Goal: Information Seeking & Learning: Learn about a topic

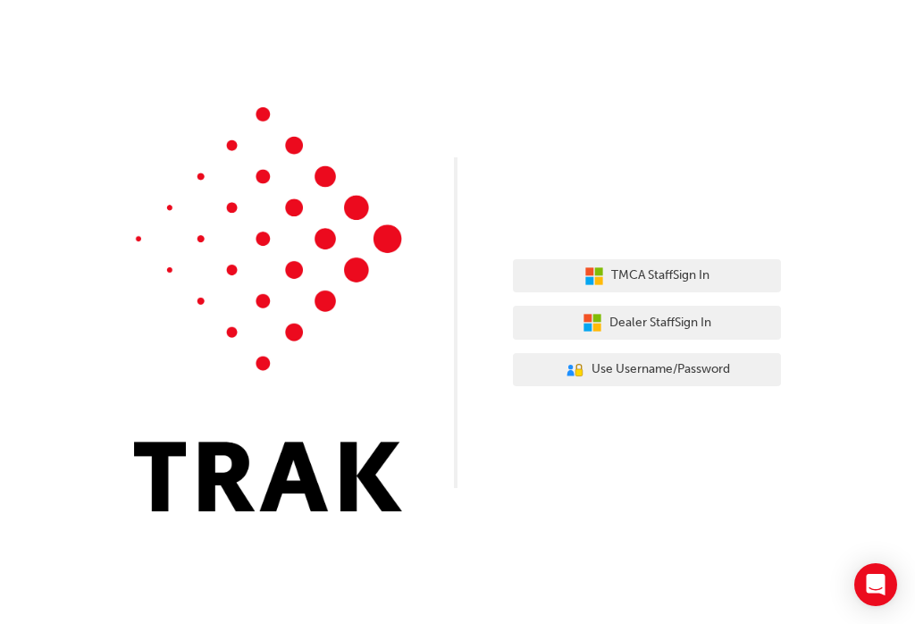
click at [735, 322] on button "Dealer Staff Sign In" at bounding box center [647, 323] width 268 height 34
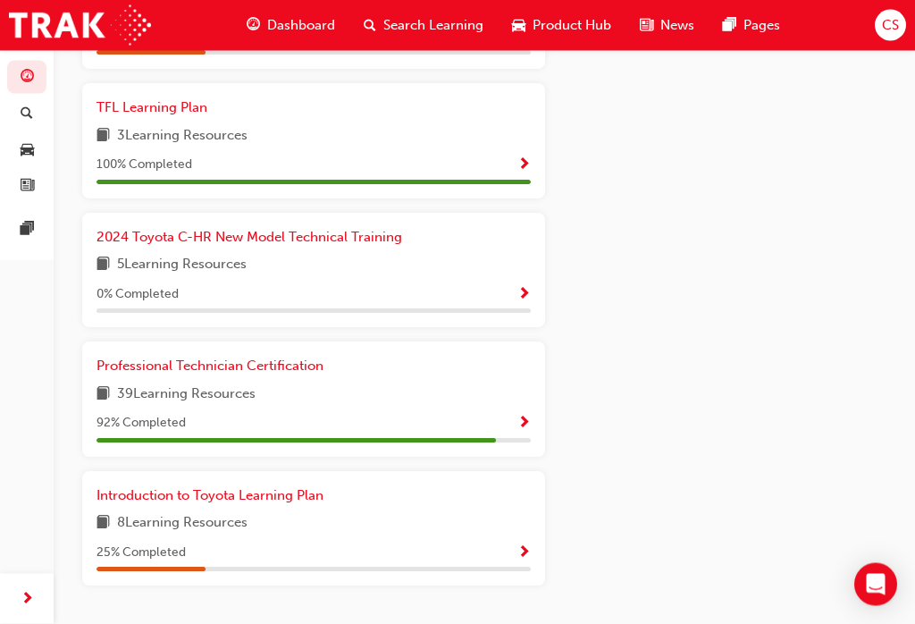
scroll to position [1125, 0]
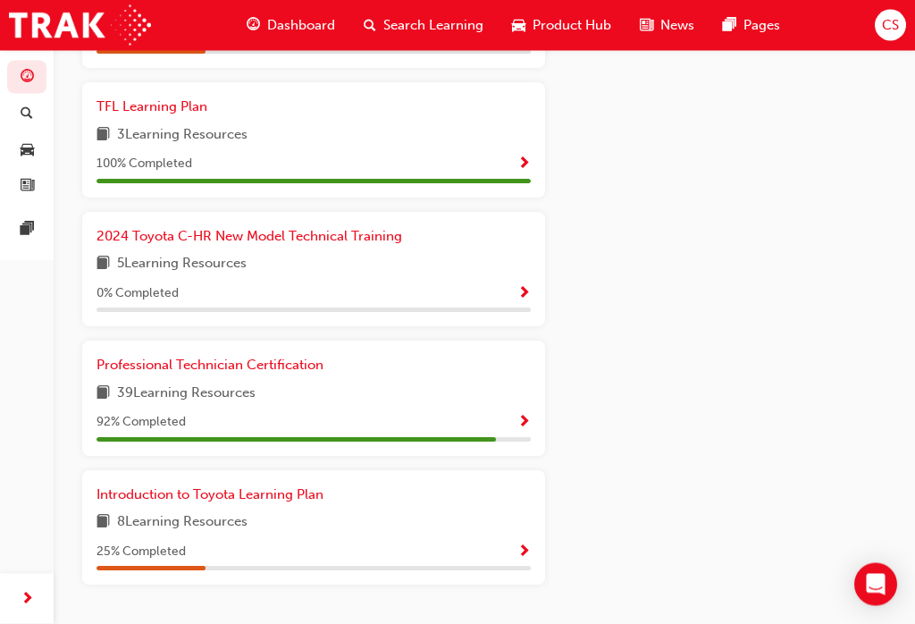
click at [493, 416] on div "92 % Completed" at bounding box center [314, 423] width 434 height 22
click at [508, 419] on div "92 % Completed" at bounding box center [314, 427] width 434 height 30
click at [520, 416] on span "Show Progress" at bounding box center [523, 424] width 13 height 16
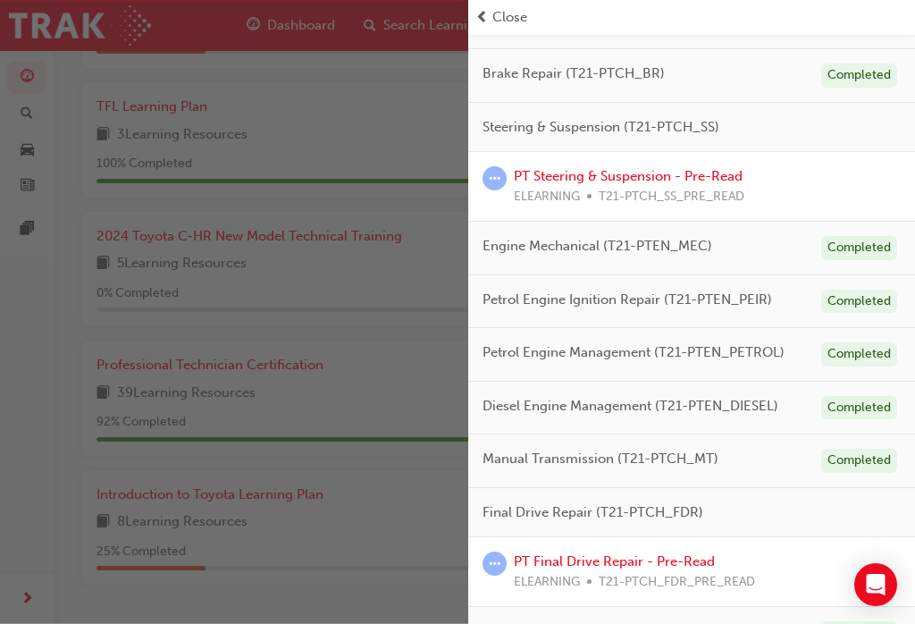
scroll to position [408, 0]
click at [786, 191] on div "PT Steering & Suspension - Pre-Read ELEARNING T21-PTCH_SS_PRE_READ" at bounding box center [692, 187] width 418 height 40
click at [603, 180] on link "PT Steering & Suspension - Pre-Read" at bounding box center [628, 177] width 229 height 16
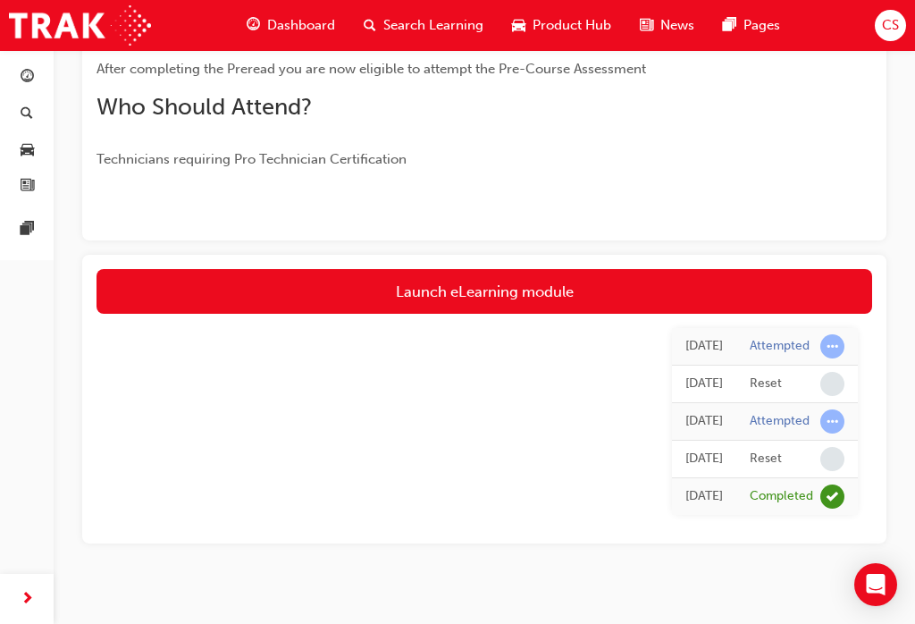
scroll to position [370, 0]
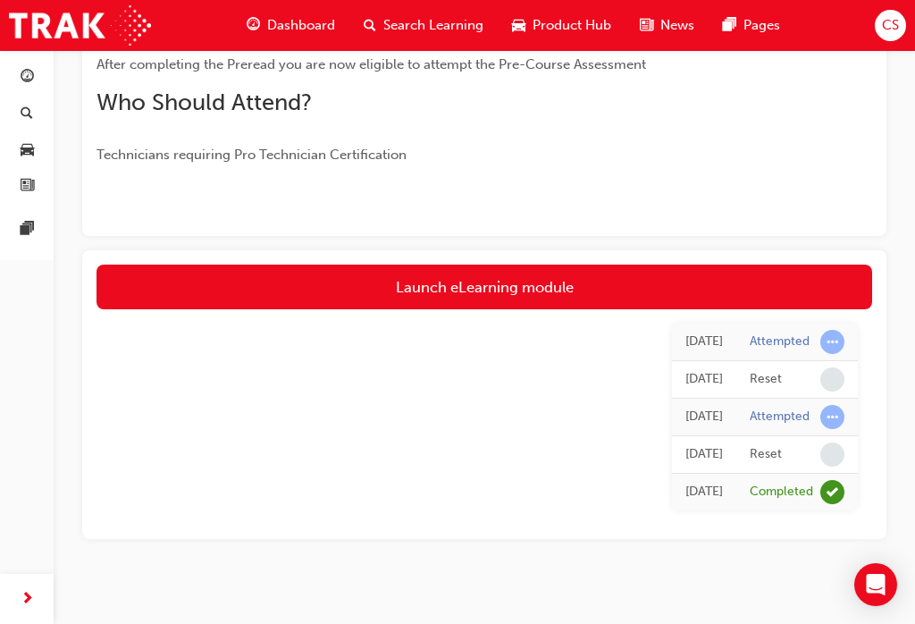
click at [172, 288] on link "Launch eLearning module" at bounding box center [485, 287] width 776 height 45
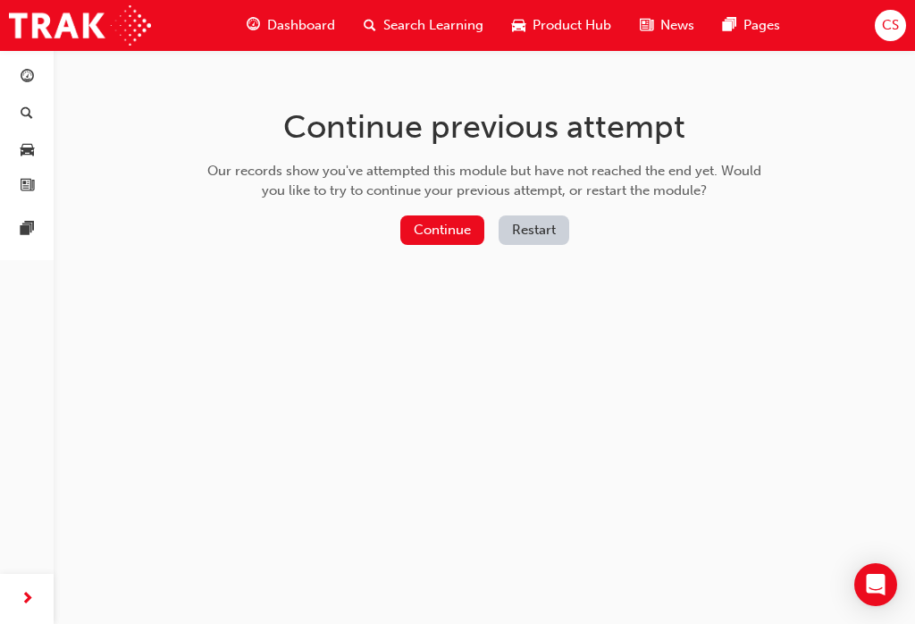
click at [447, 224] on button "Continue" at bounding box center [442, 229] width 84 height 29
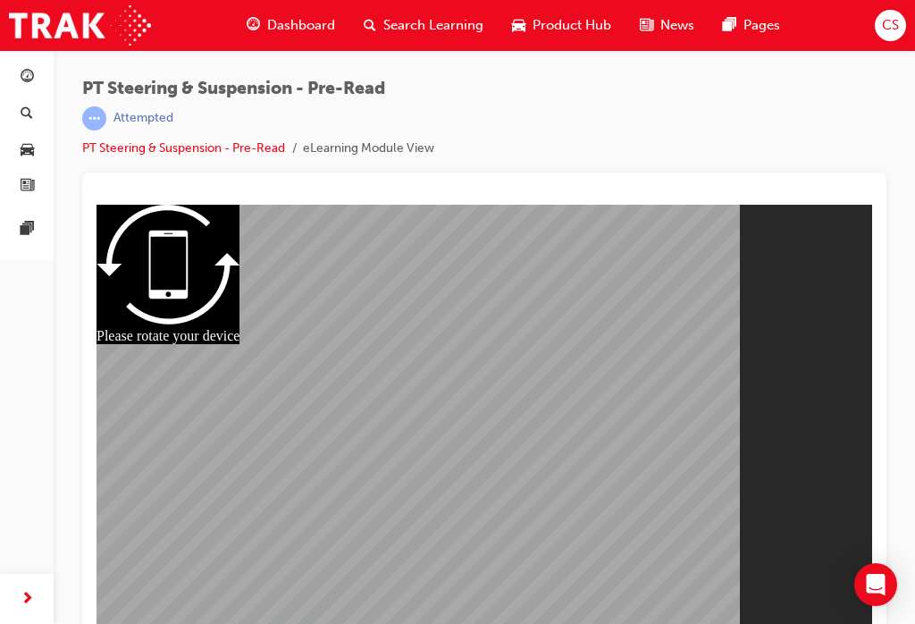
scroll to position [23, 0]
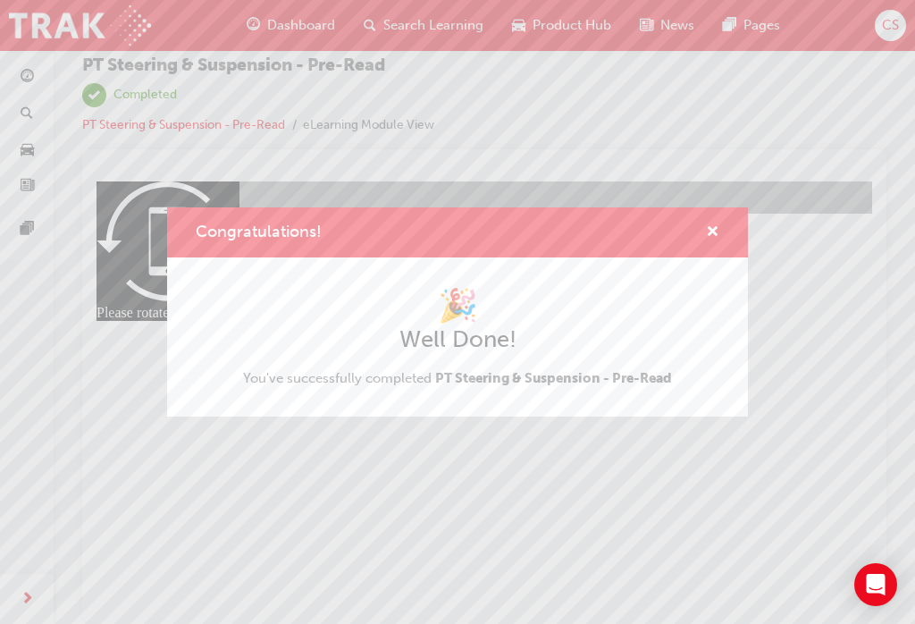
click at [301, 511] on div "Congratulations! 🎉 Well Done! You've successfully completed PT Steering & Suspe…" at bounding box center [457, 312] width 915 height 624
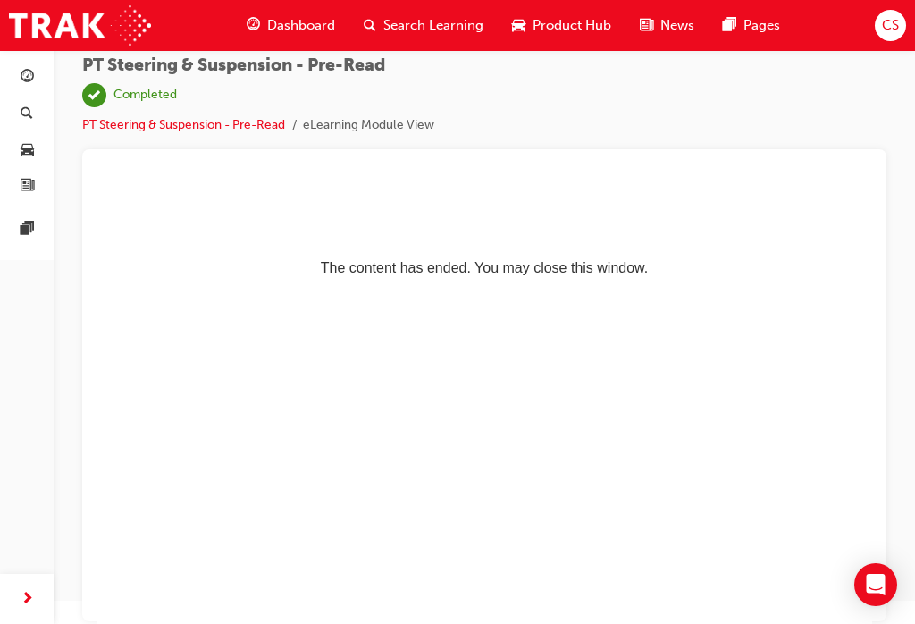
scroll to position [0, 0]
click at [96, 107] on div "PT Steering & Suspension - Pre-Read | Completed PT Steering & Suspension - Pre-…" at bounding box center [258, 95] width 352 height 80
click at [86, 75] on div "Dashboard" at bounding box center [84, 77] width 71 height 30
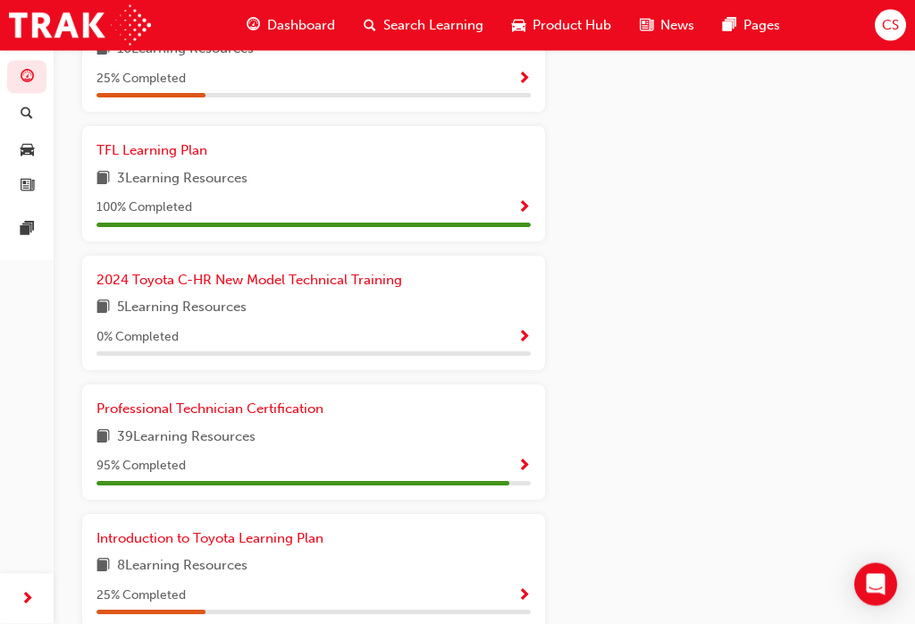
scroll to position [1132, 0]
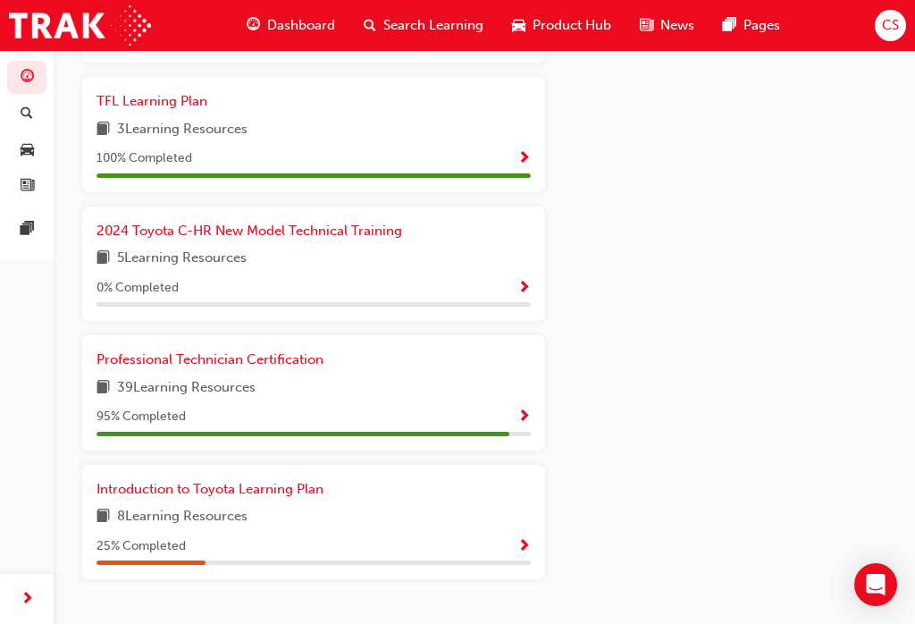
click at [124, 407] on span "95 % Completed" at bounding box center [141, 417] width 89 height 21
click at [534, 397] on div "Professional Technician Certification 39 Learning Resources 95 % Completed" at bounding box center [313, 392] width 463 height 115
click at [515, 411] on div "95 % Completed" at bounding box center [314, 417] width 434 height 22
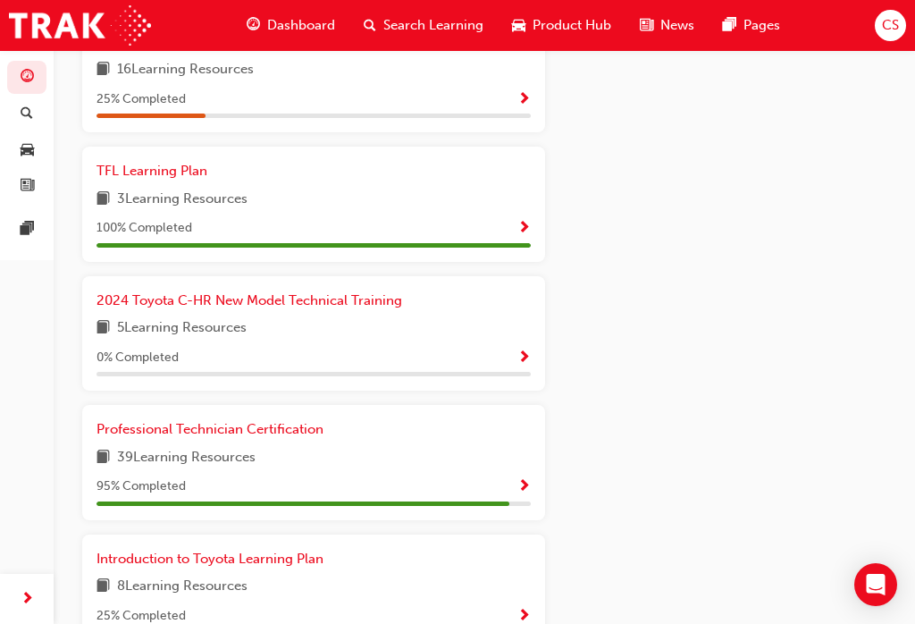
scroll to position [1061, 0]
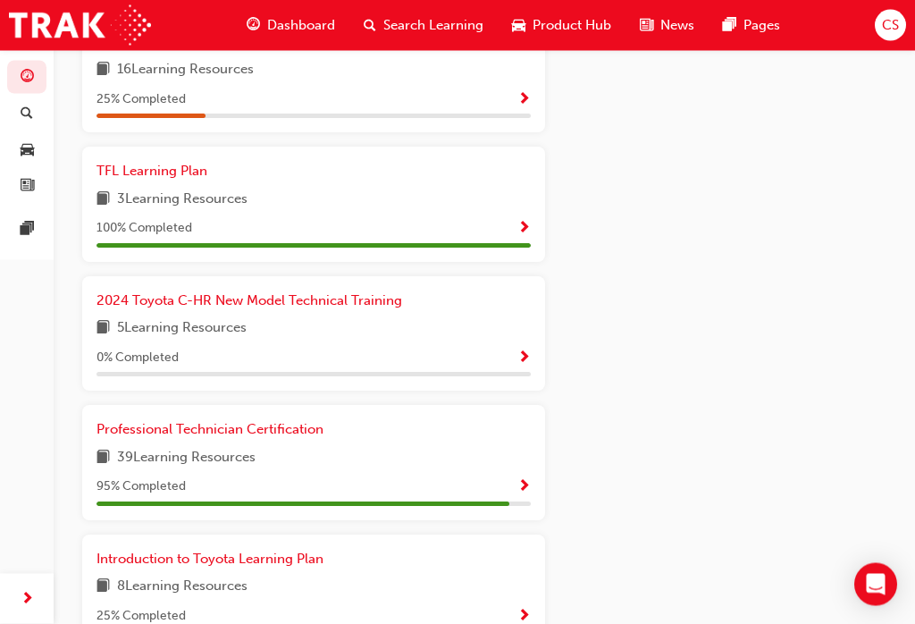
click at [506, 477] on div "95 % Completed" at bounding box center [314, 487] width 434 height 22
click at [529, 480] on span "Show Progress" at bounding box center [523, 488] width 13 height 16
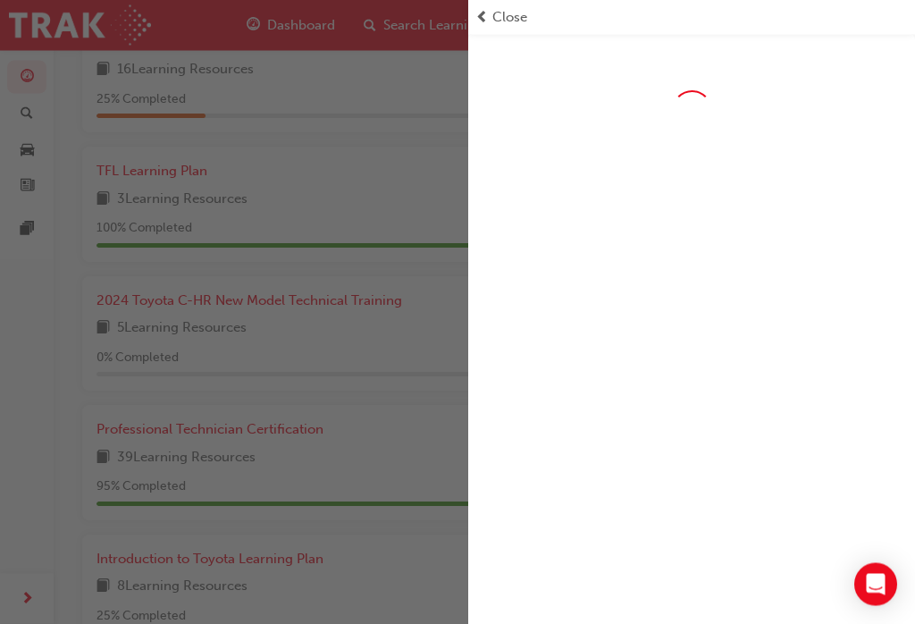
scroll to position [1062, 0]
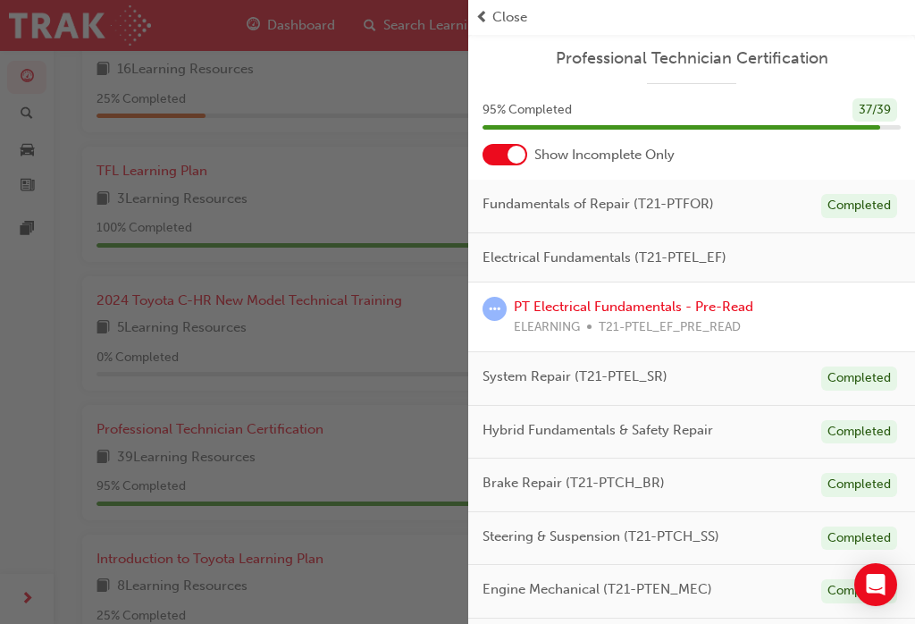
click at [735, 306] on link "PT Electrical Fundamentals - Pre-Read" at bounding box center [634, 307] width 240 height 16
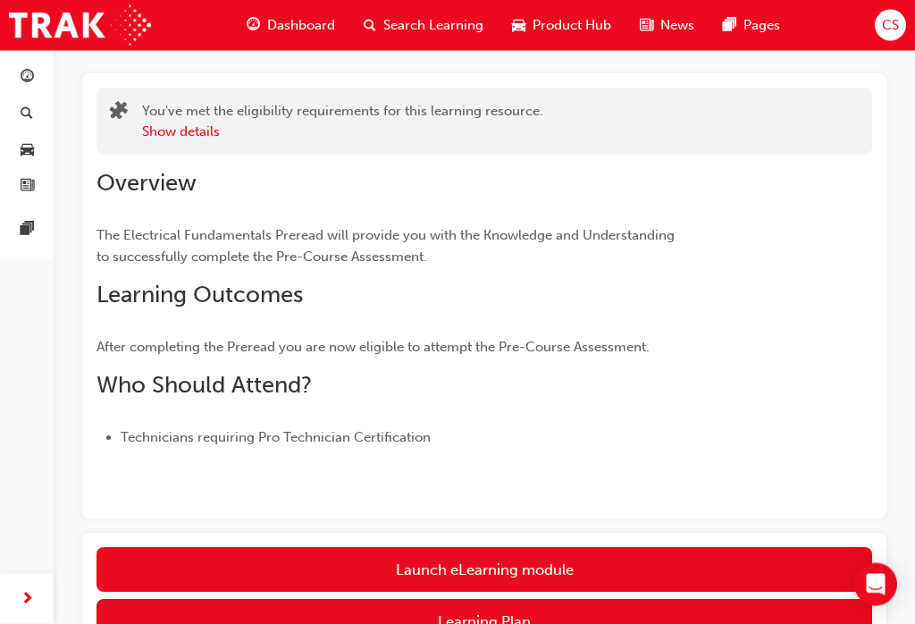
scroll to position [88, 0]
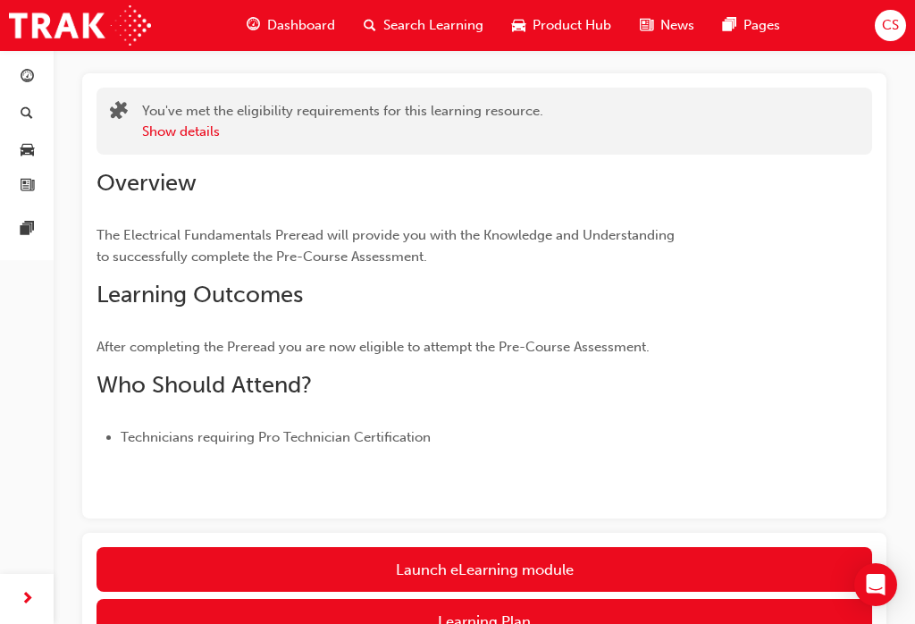
click at [740, 564] on link "Launch eLearning module" at bounding box center [485, 569] width 776 height 45
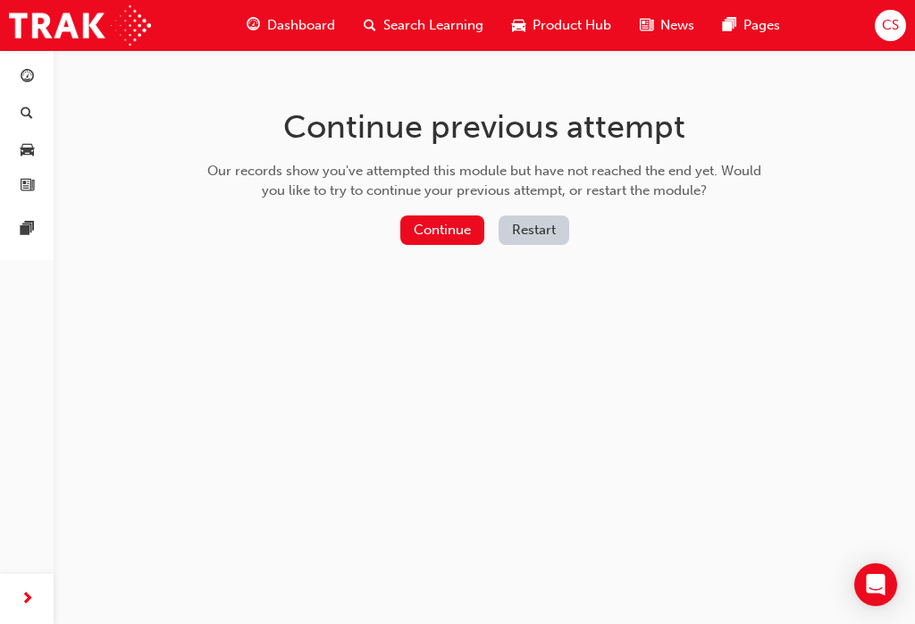
click at [430, 236] on button "Continue" at bounding box center [442, 229] width 84 height 29
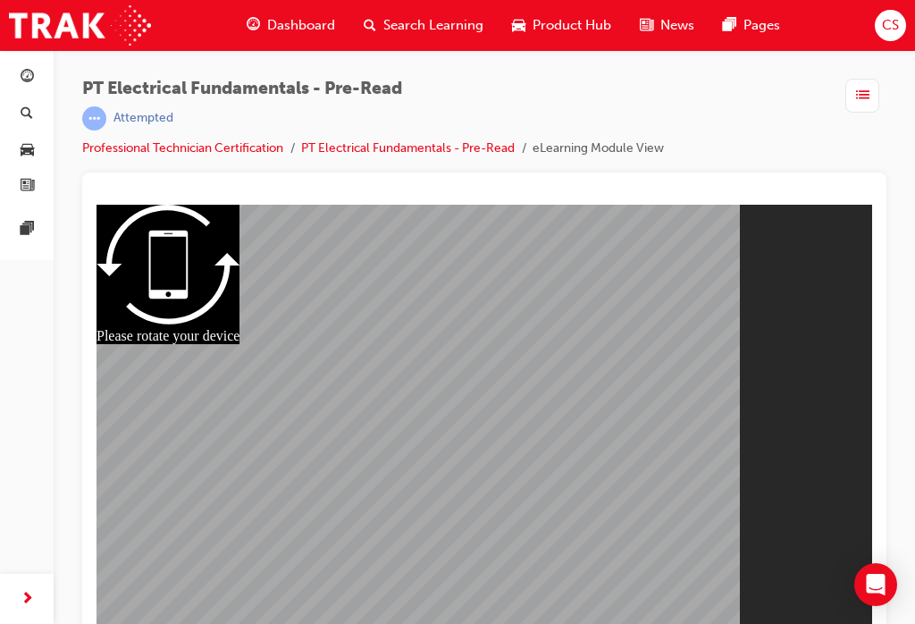
scroll to position [23, 0]
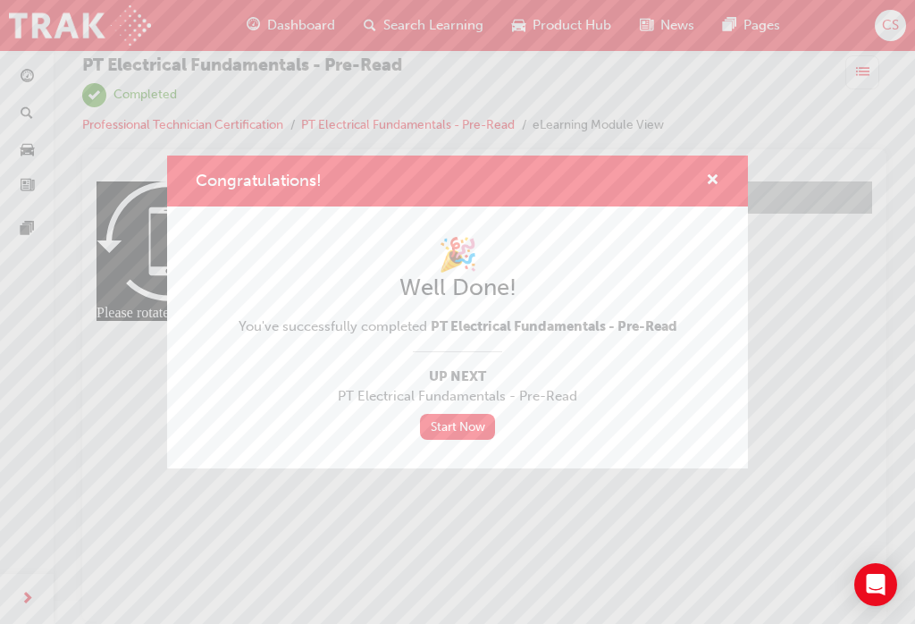
click at [313, 526] on div "Congratulations! 🎉 Well Done! You've successfully completed PT Electrical Funda…" at bounding box center [457, 312] width 915 height 624
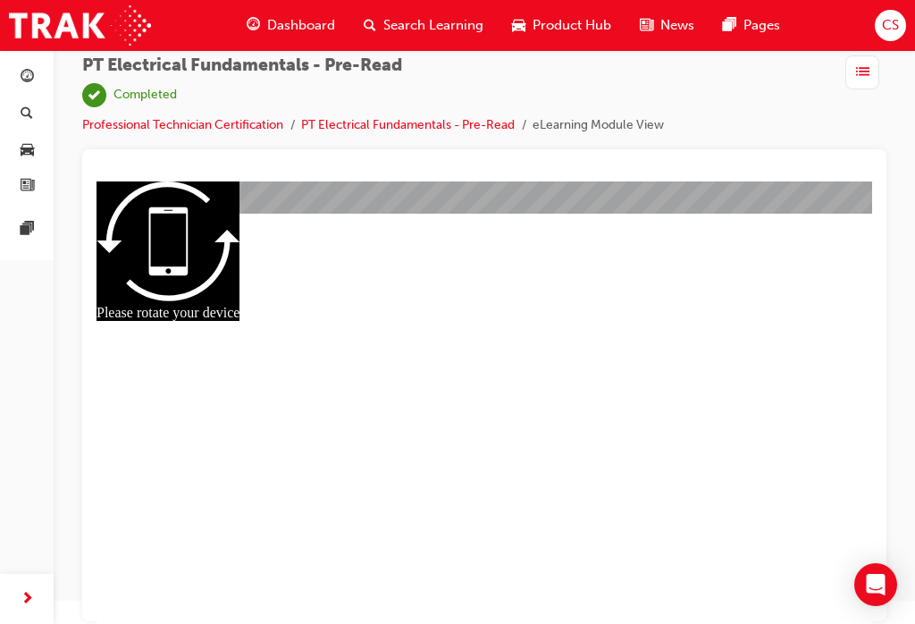
click at [864, 66] on span "list-icon" at bounding box center [862, 73] width 13 height 22
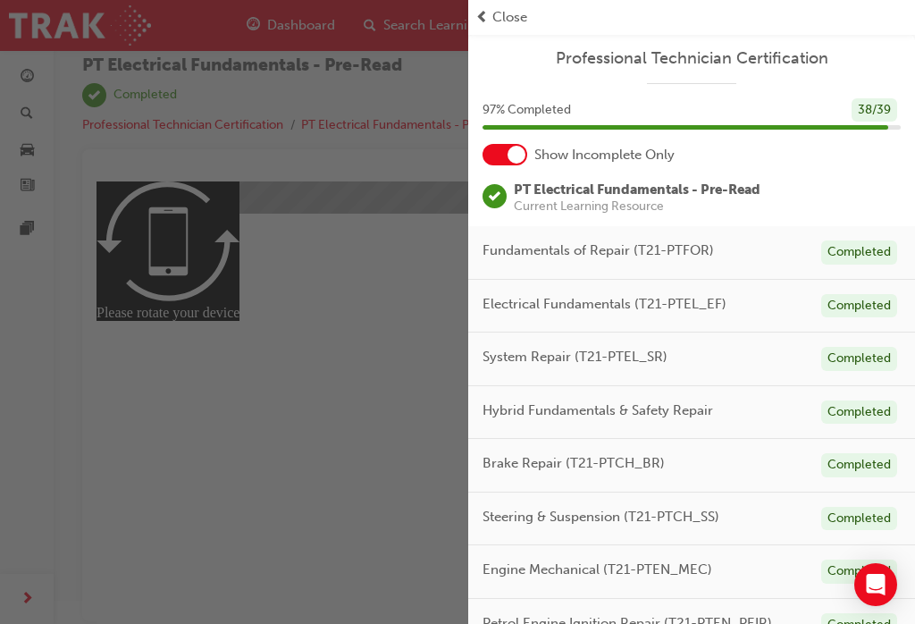
scroll to position [0, 0]
click at [554, 184] on span "PT Electrical Fundamentals - Pre-Read" at bounding box center [637, 189] width 247 height 16
click at [551, 184] on span "PT Electrical Fundamentals - Pre-Read" at bounding box center [637, 189] width 247 height 16
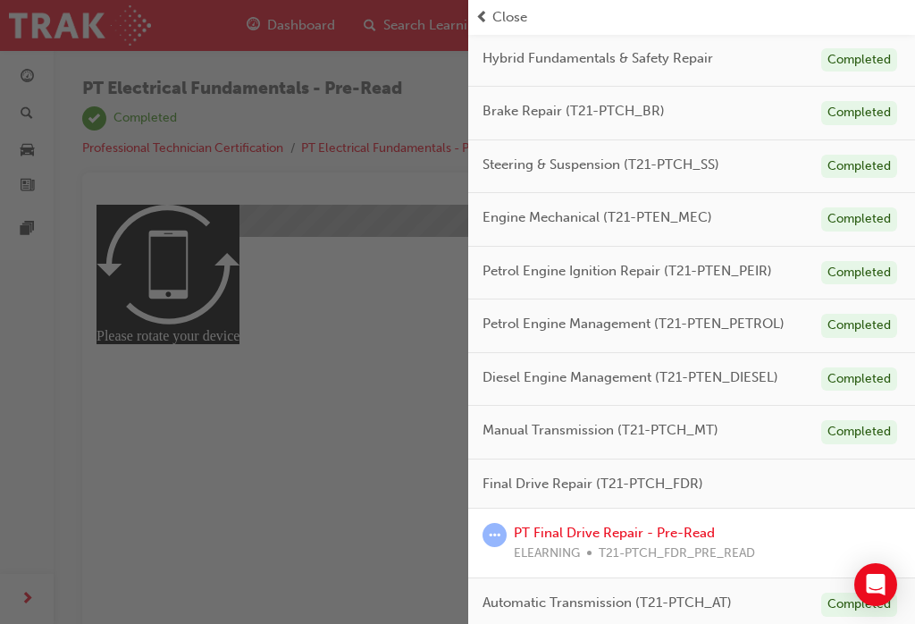
scroll to position [351, 0]
click at [686, 533] on link "PT Final Drive Repair - Pre-Read" at bounding box center [614, 534] width 201 height 16
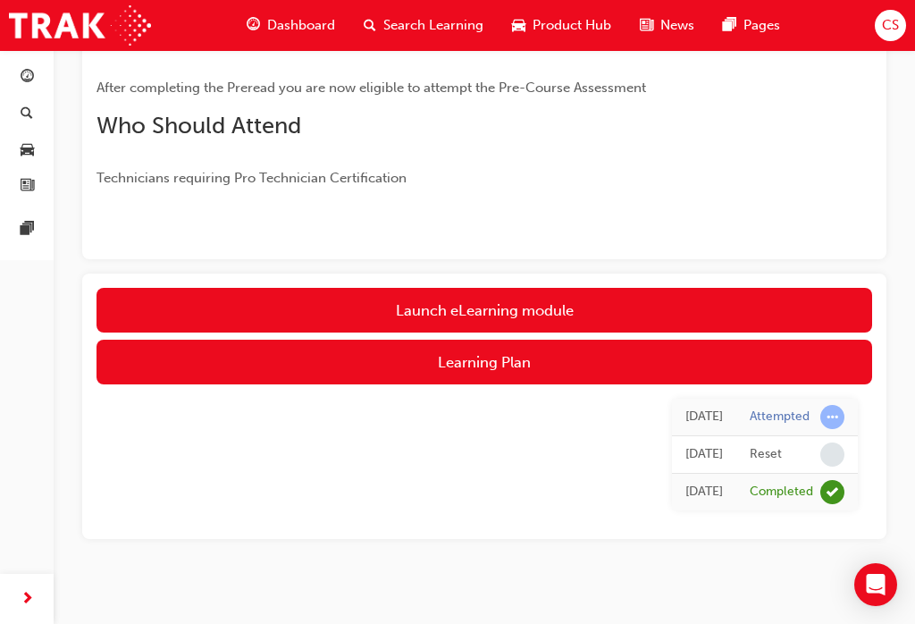
scroll to position [348, 0]
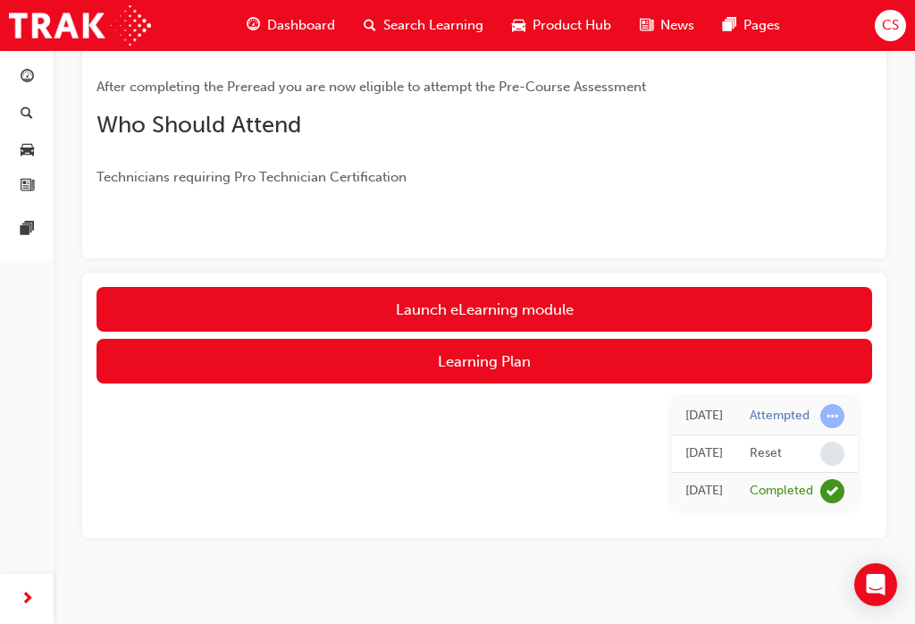
click at [158, 299] on link "Launch eLearning module" at bounding box center [485, 309] width 776 height 45
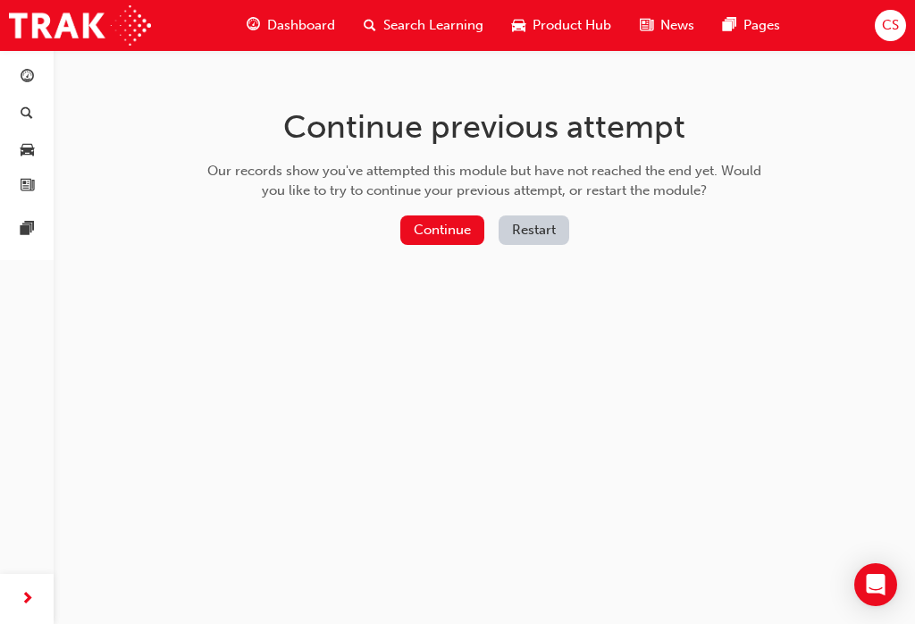
click at [424, 229] on button "Continue" at bounding box center [442, 229] width 84 height 29
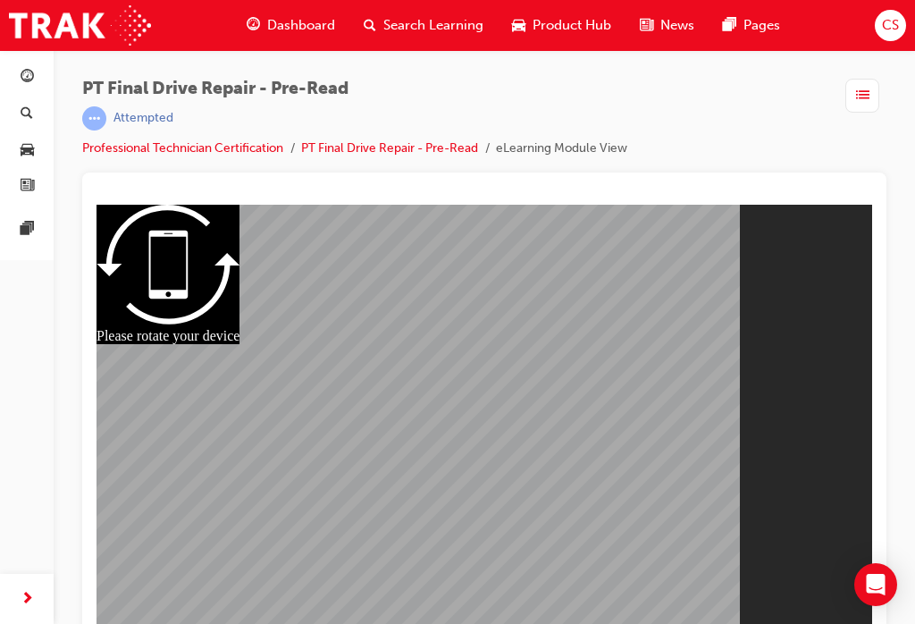
scroll to position [23, 0]
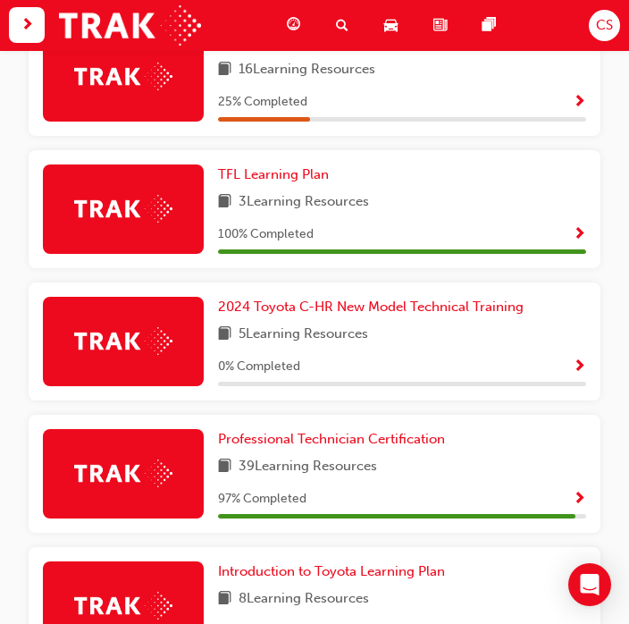
scroll to position [1065, 0]
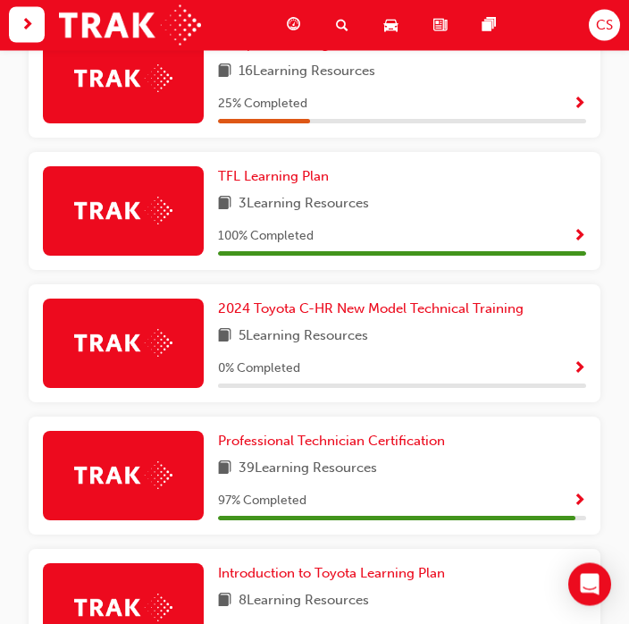
click at [567, 496] on div "97 % Completed" at bounding box center [402, 502] width 368 height 22
click at [581, 497] on span "Show Progress" at bounding box center [579, 502] width 13 height 16
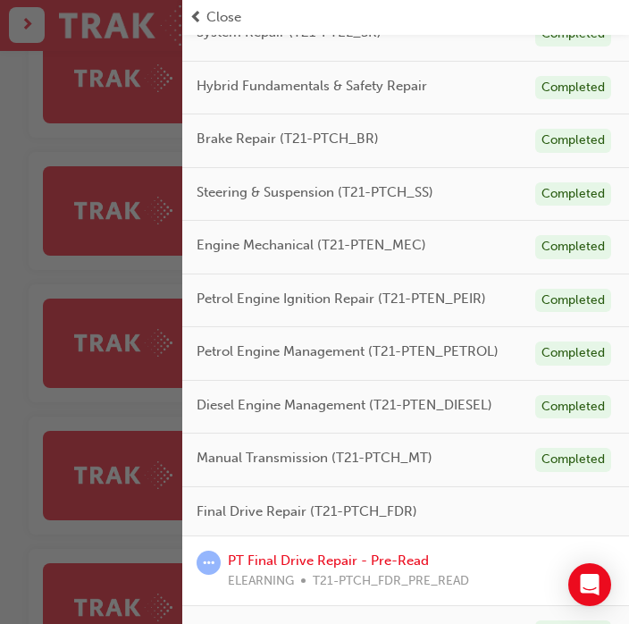
scroll to position [278, 0]
click at [458, 563] on div "PT Final Drive Repair - Pre-Read ELEARNING T21-PTCH_FDR_PRE_READ" at bounding box center [348, 571] width 241 height 40
click at [277, 552] on link "PT Final Drive Repair - Pre-Read" at bounding box center [328, 560] width 201 height 16
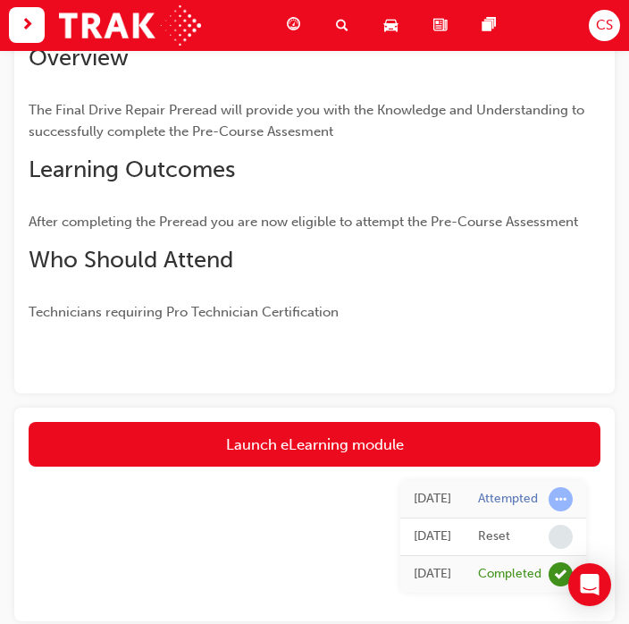
scroll to position [295, 0]
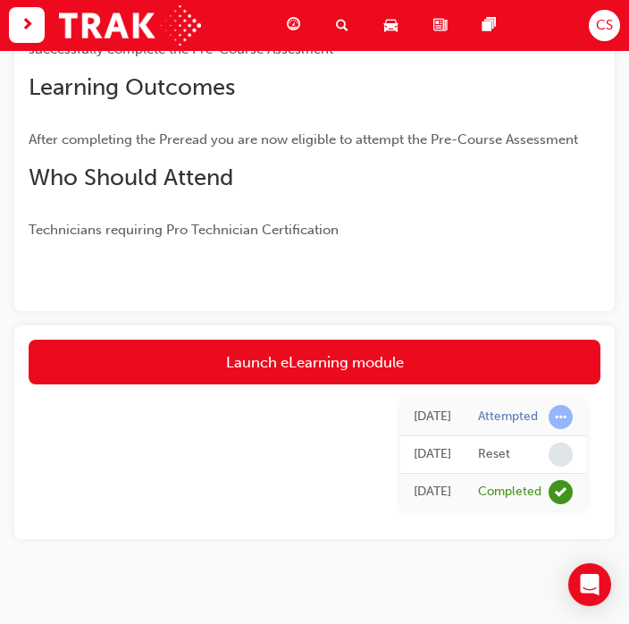
click at [534, 356] on link "Launch eLearning module" at bounding box center [315, 362] width 572 height 45
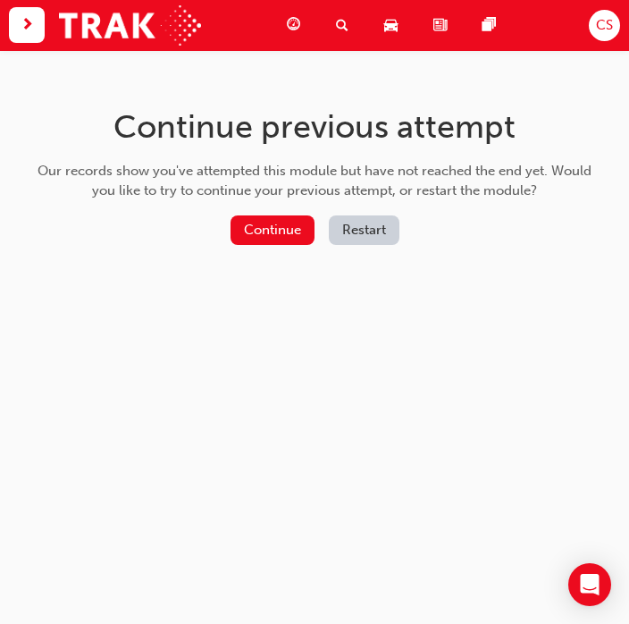
click at [285, 221] on button "Continue" at bounding box center [273, 229] width 84 height 29
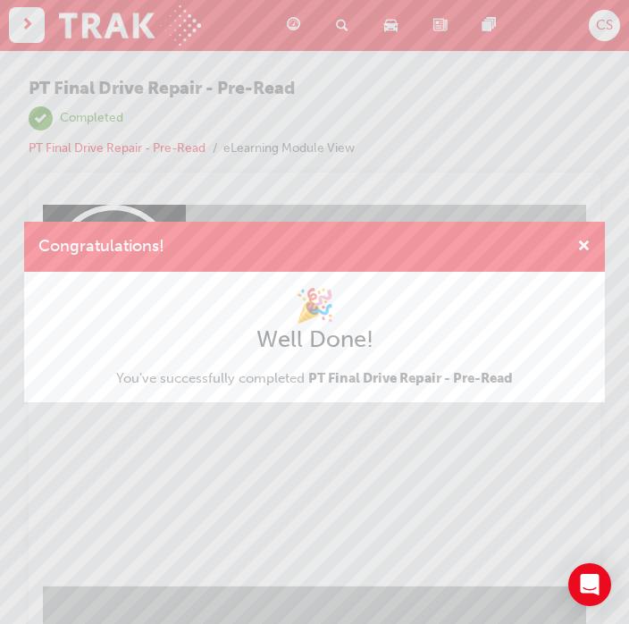
click at [587, 245] on span "cross-icon" at bounding box center [583, 248] width 13 height 16
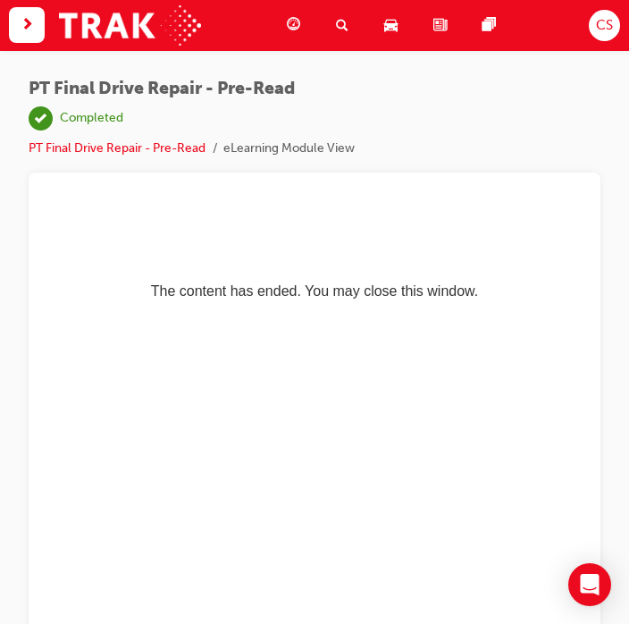
click at [492, 29] on span "pages-icon" at bounding box center [489, 25] width 13 height 22
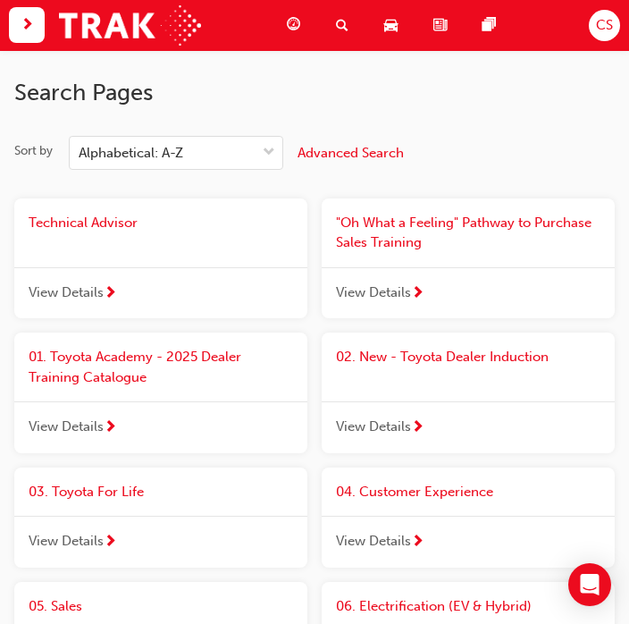
click at [24, 29] on span "next-icon" at bounding box center [27, 25] width 13 height 22
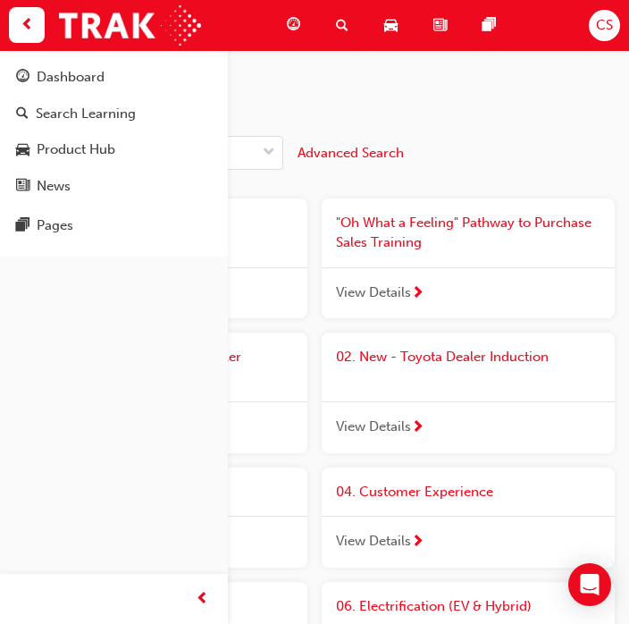
click at [67, 107] on div "Search Learning" at bounding box center [86, 114] width 100 height 21
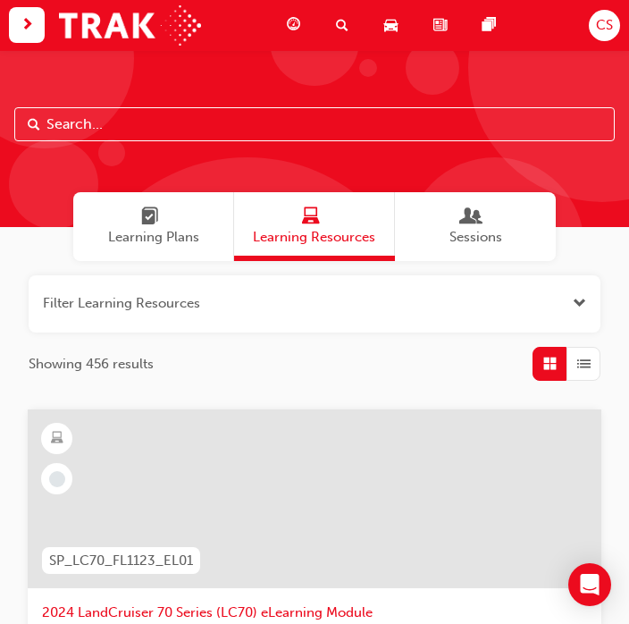
click at [118, 215] on span "Learning Plans" at bounding box center [150, 216] width 84 height 21
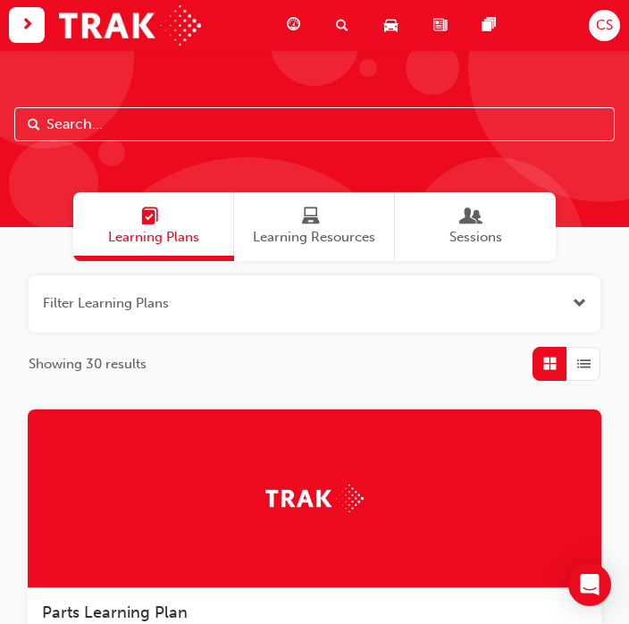
click at [325, 237] on span "Learning Resources" at bounding box center [314, 237] width 122 height 21
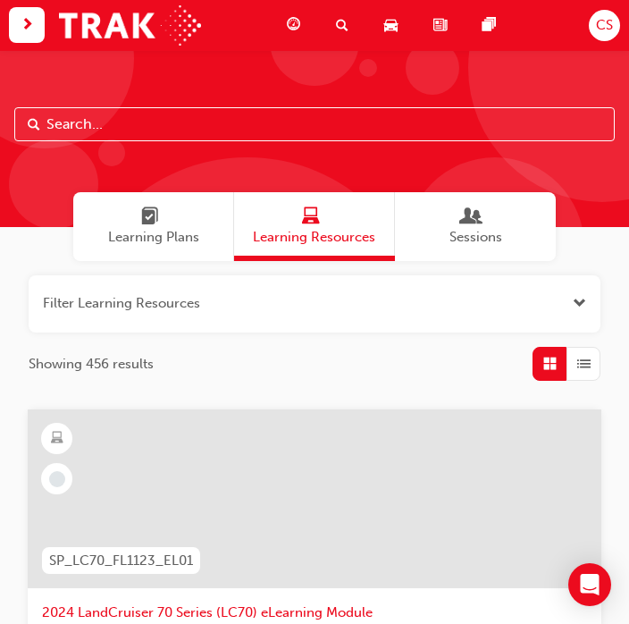
scroll to position [1, 0]
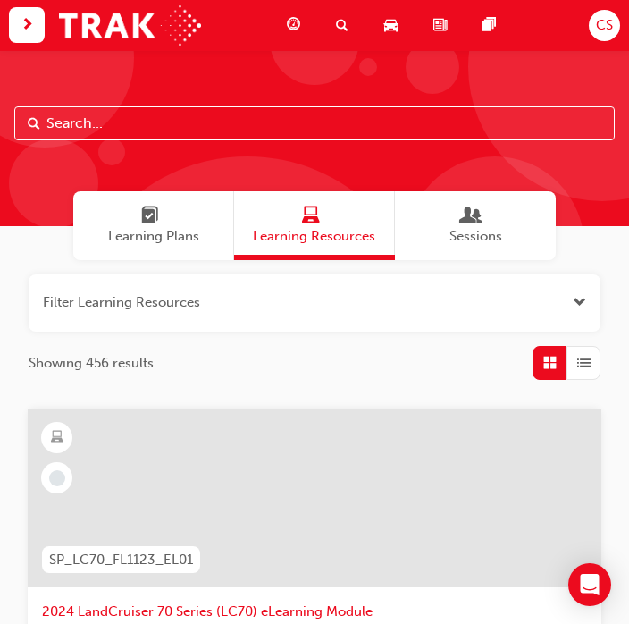
click at [474, 240] on span "Sessions" at bounding box center [476, 236] width 53 height 21
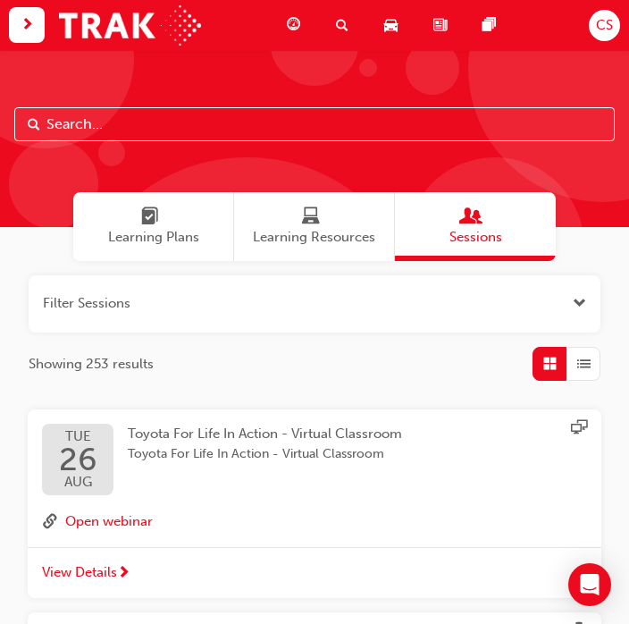
click at [294, 228] on span "Learning Resources" at bounding box center [314, 237] width 122 height 21
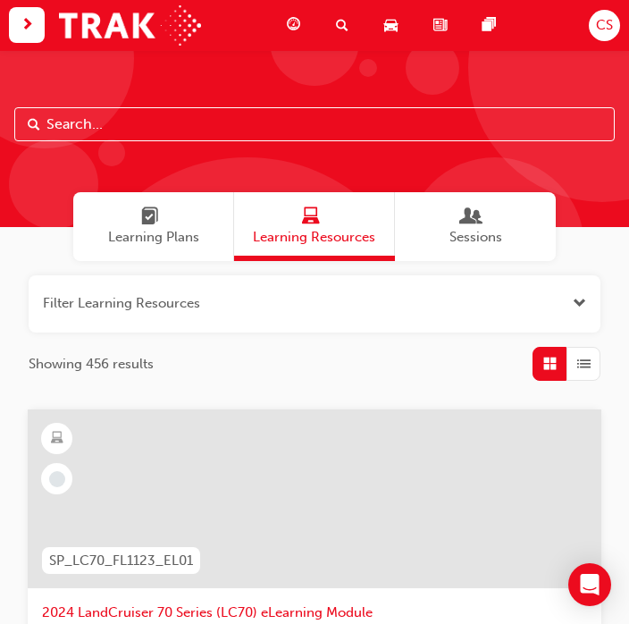
click at [577, 362] on span "List" at bounding box center [583, 364] width 13 height 21
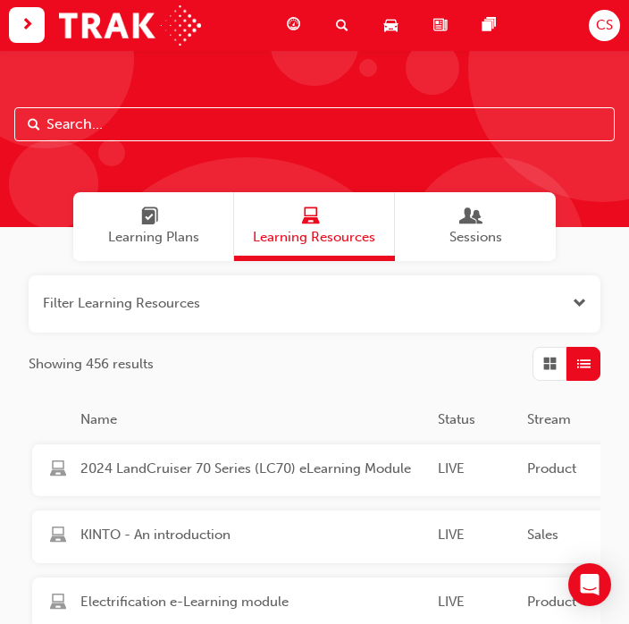
click at [601, 21] on span "CS" at bounding box center [604, 25] width 17 height 21
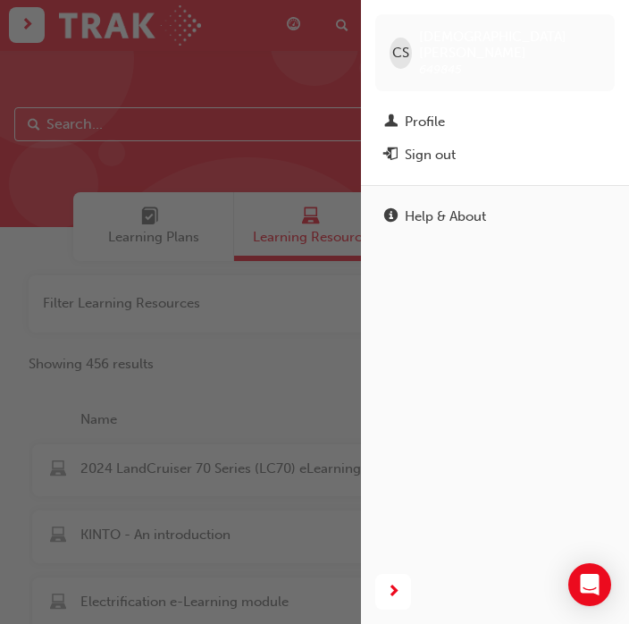
click at [416, 105] on link "Profile" at bounding box center [495, 121] width 240 height 33
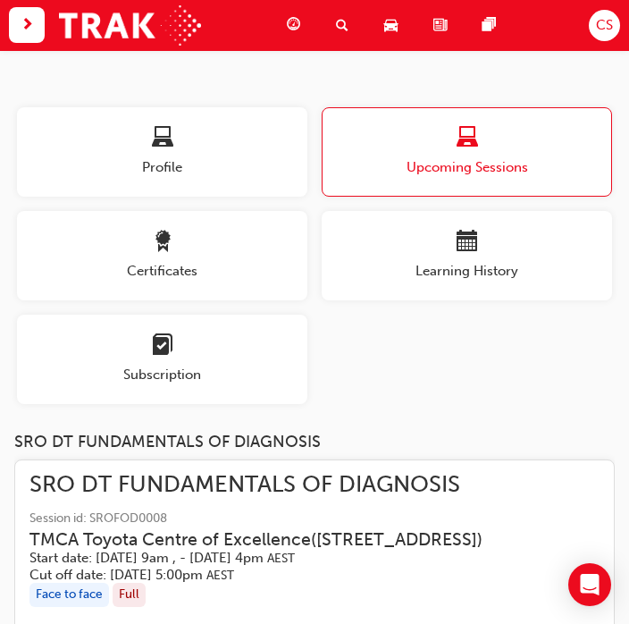
click at [26, 31] on span "next-icon" at bounding box center [27, 25] width 13 height 22
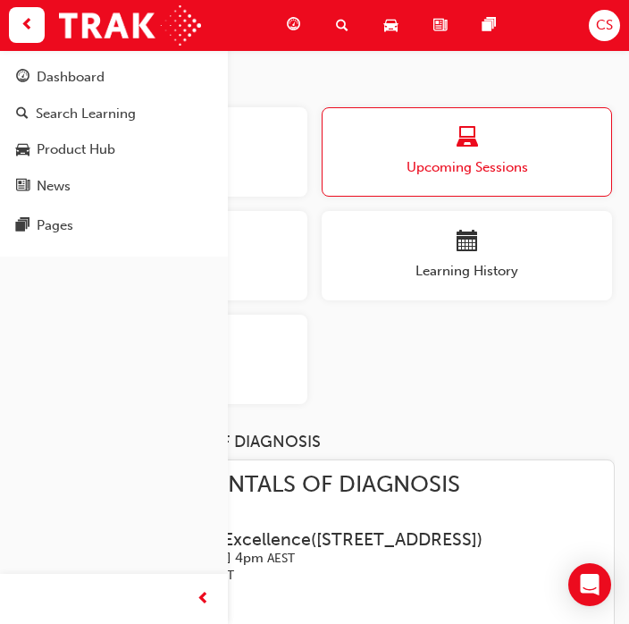
click at [64, 83] on div "Dashboard" at bounding box center [71, 77] width 68 height 21
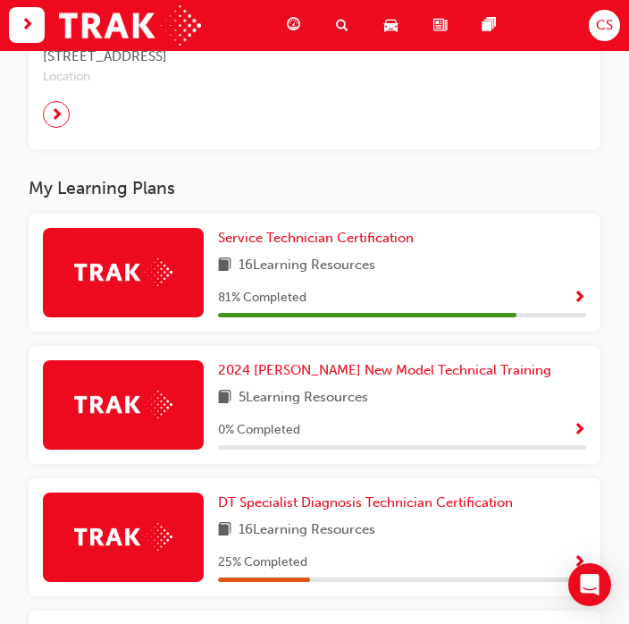
scroll to position [607, 0]
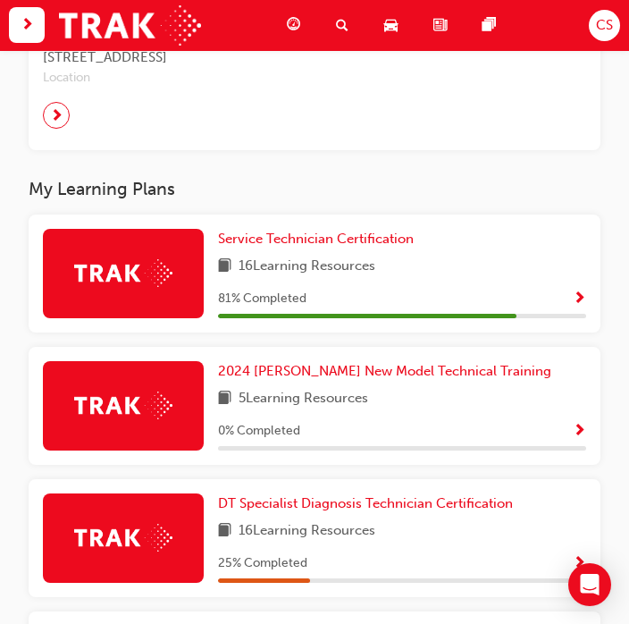
click at [576, 297] on span "Show Progress" at bounding box center [579, 299] width 13 height 16
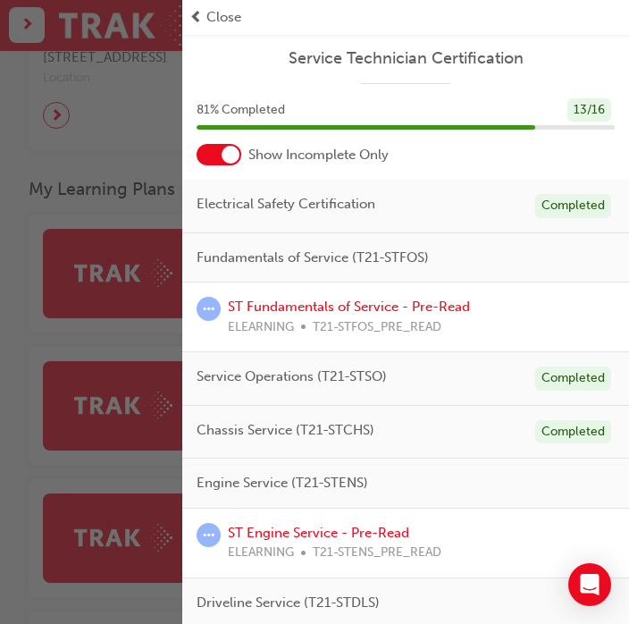
click at [374, 307] on link "ST Fundamentals of Service - Pre-Read" at bounding box center [349, 307] width 242 height 16
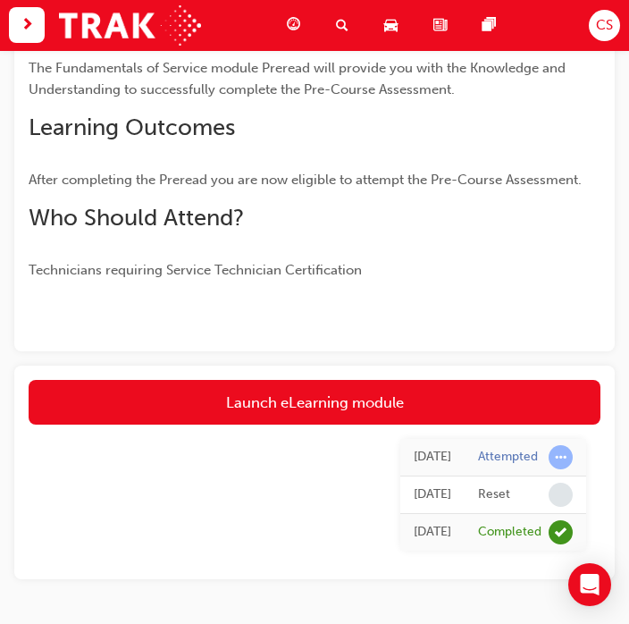
scroll to position [229, 0]
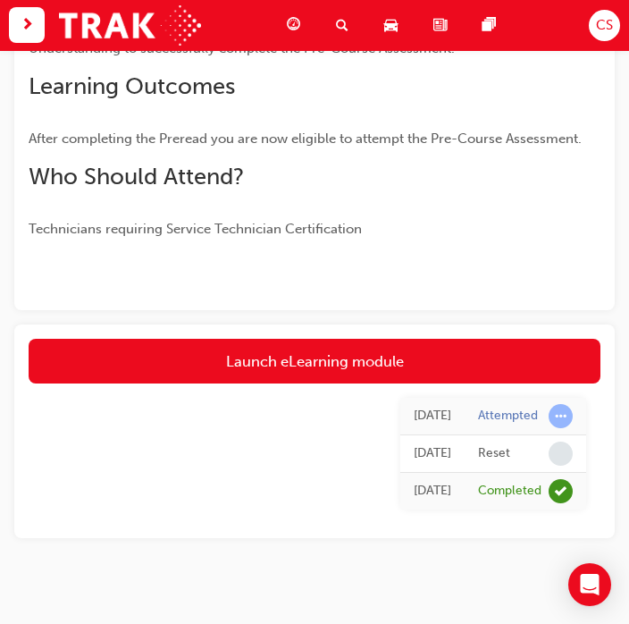
click at [104, 349] on link "Launch eLearning module" at bounding box center [315, 361] width 572 height 45
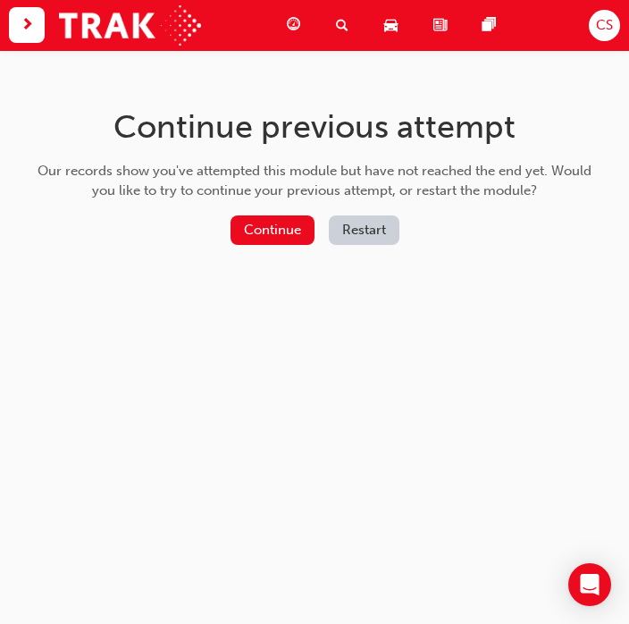
click at [248, 228] on button "Continue" at bounding box center [273, 229] width 84 height 29
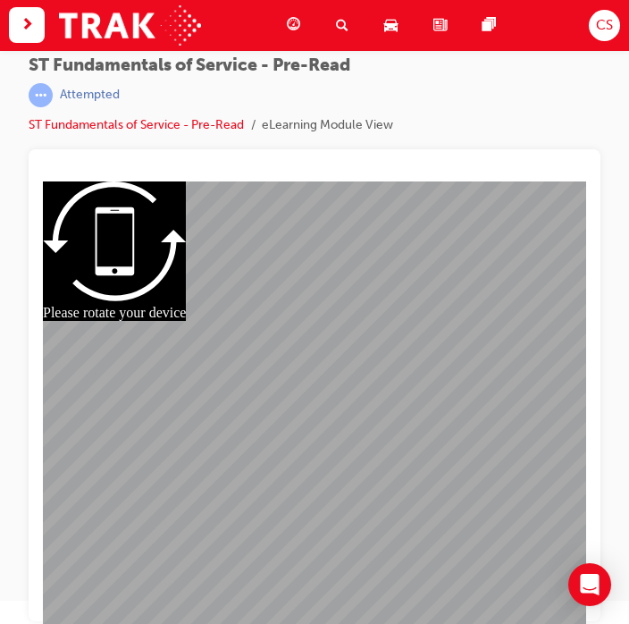
click at [331, 413] on div at bounding box center [314, 403] width 543 height 288
